Goal: Task Accomplishment & Management: Manage account settings

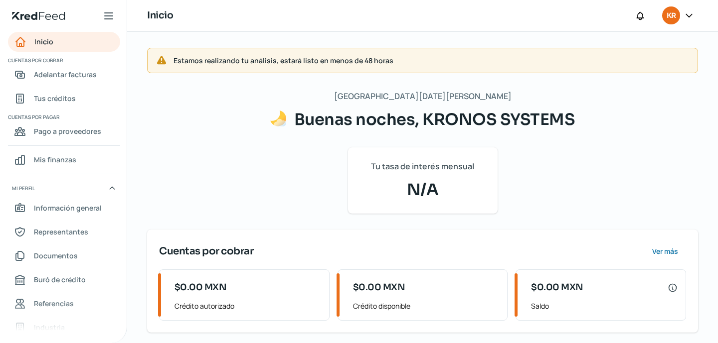
click at [688, 17] on icon at bounding box center [689, 15] width 6 height 3
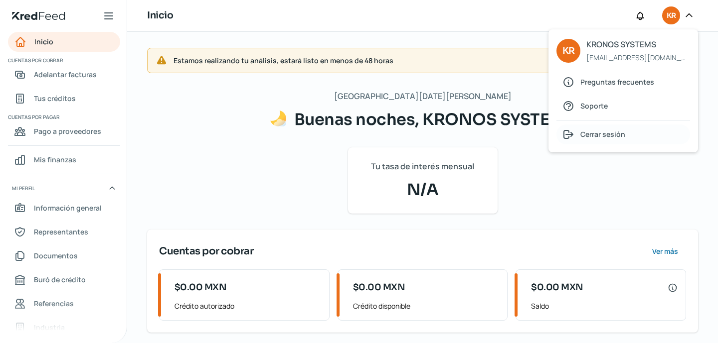
click at [602, 136] on span "Cerrar sesión" at bounding box center [602, 134] width 45 height 12
